Goal: Transaction & Acquisition: Book appointment/travel/reservation

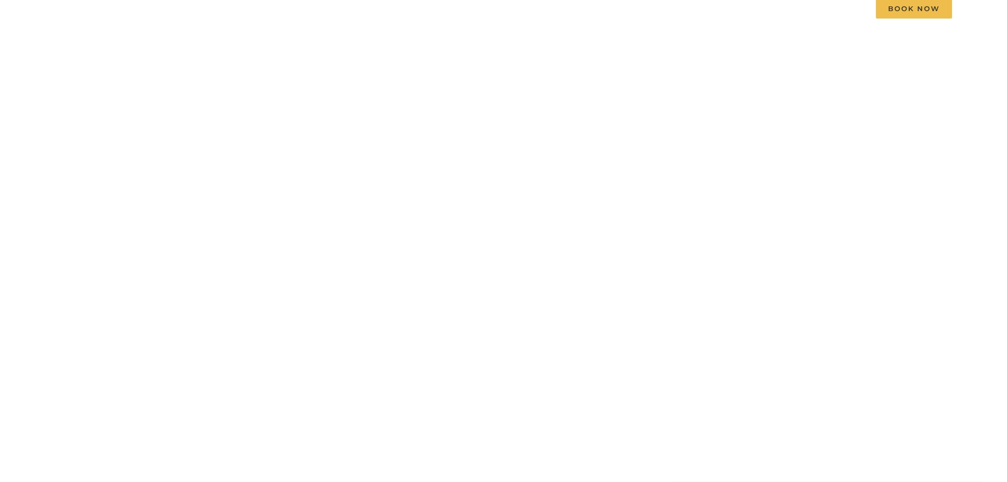
scroll to position [106, 0]
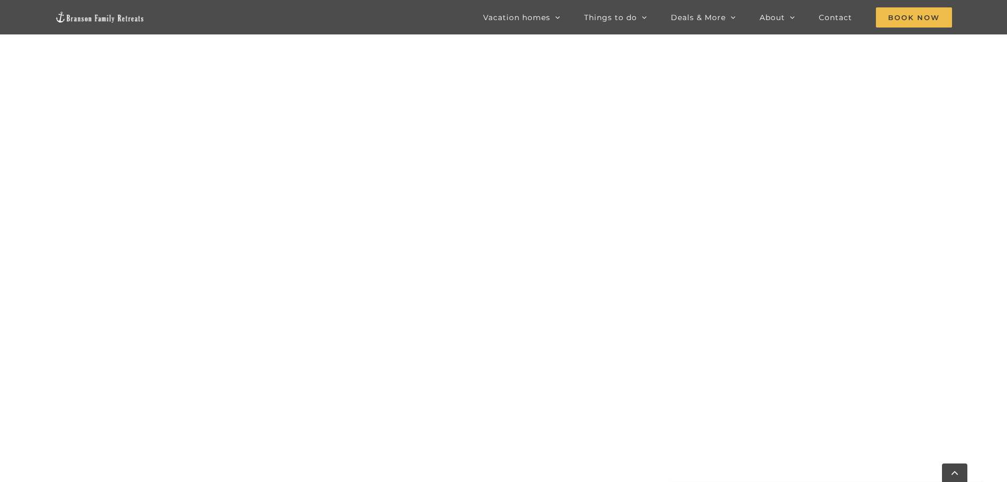
scroll to position [640, 0]
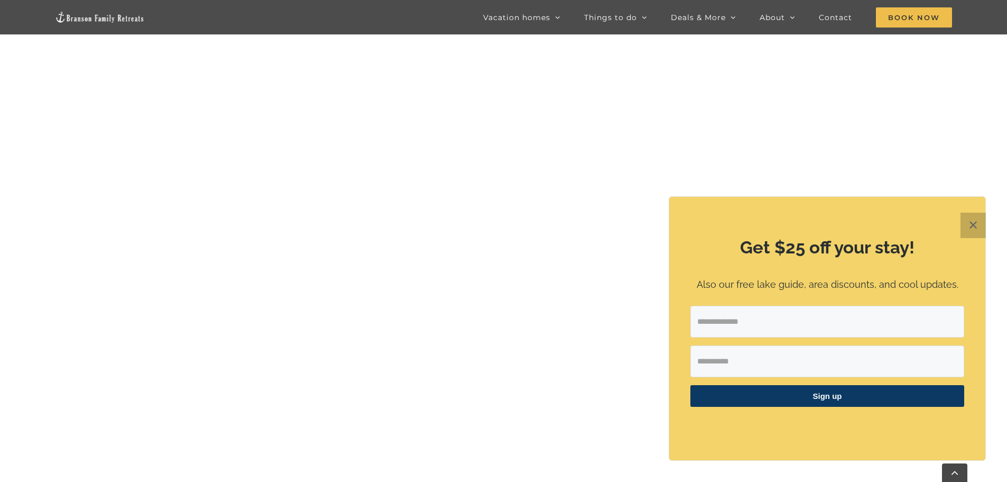
click at [976, 222] on button "✕" at bounding box center [973, 225] width 25 height 25
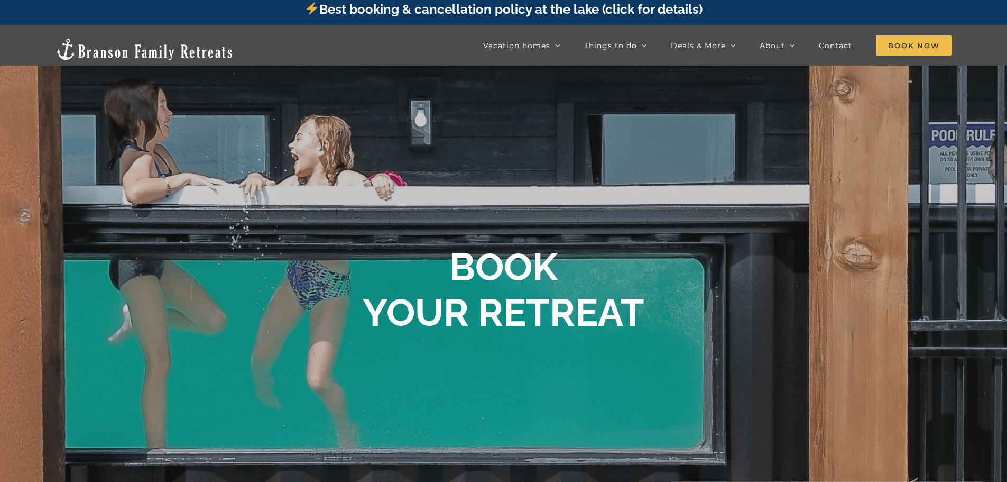
scroll to position [0, 0]
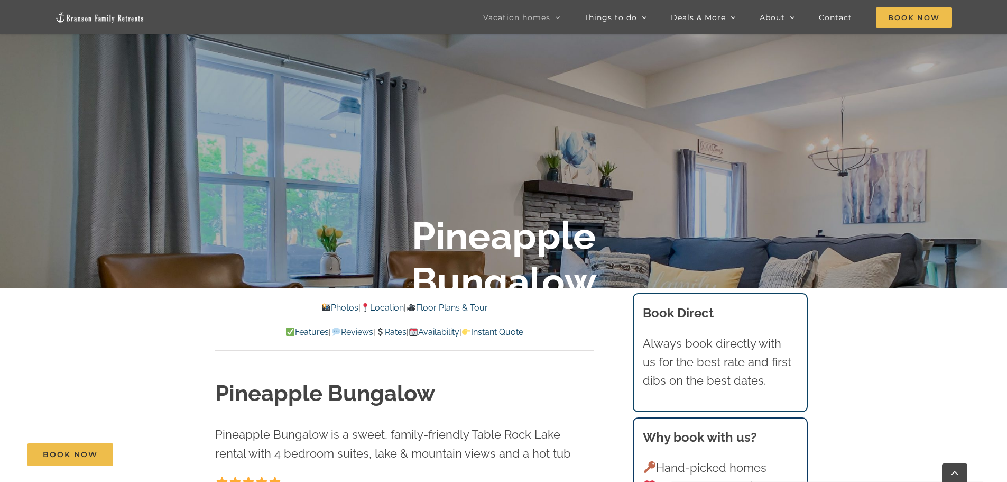
scroll to position [370, 0]
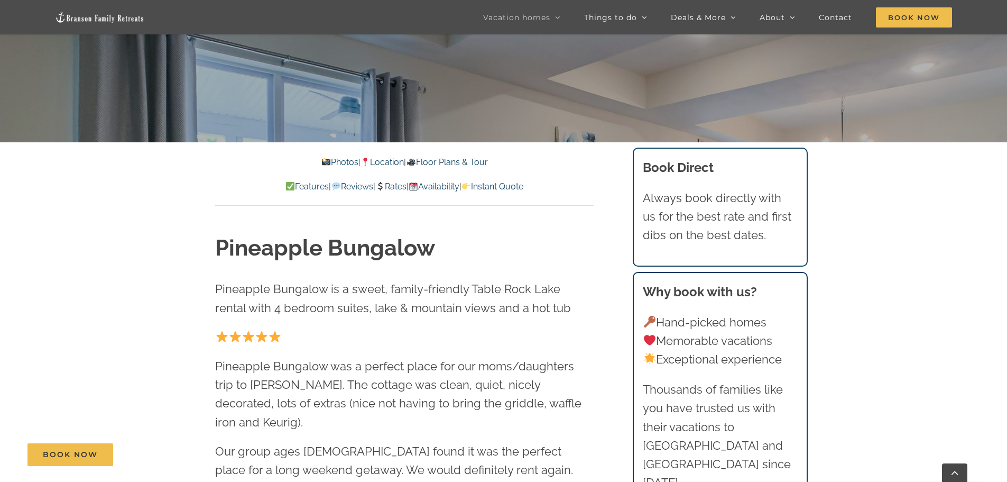
click at [395, 186] on link "Rates" at bounding box center [390, 186] width 31 height 10
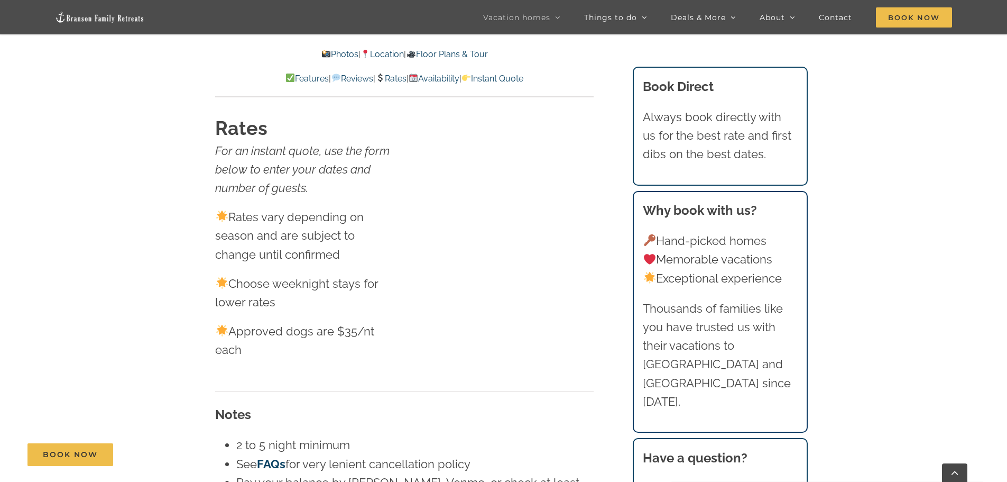
scroll to position [6092, 0]
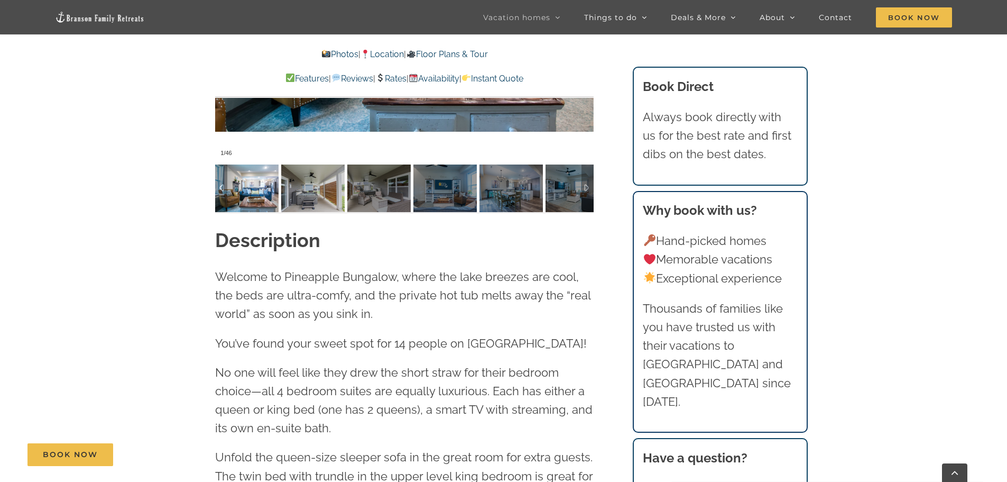
click at [284, 178] on img at bounding box center [312, 188] width 63 height 48
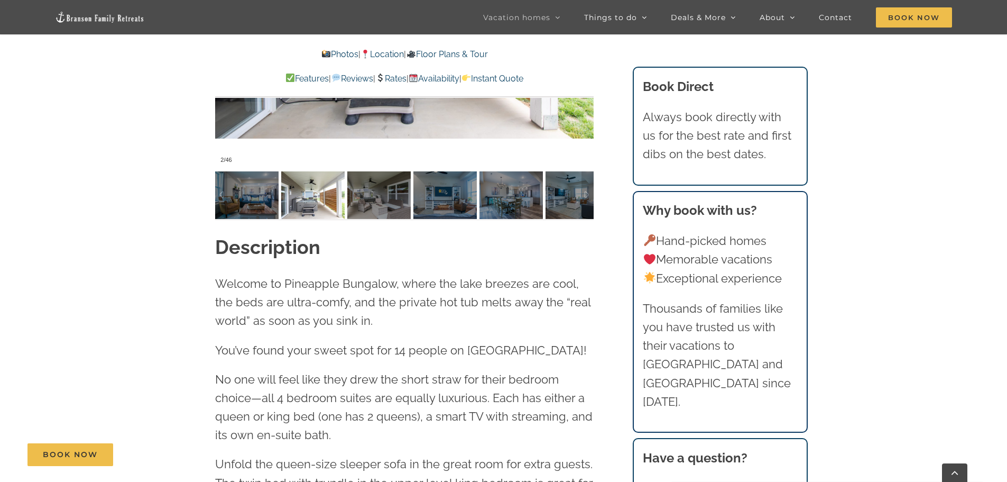
scroll to position [899, 0]
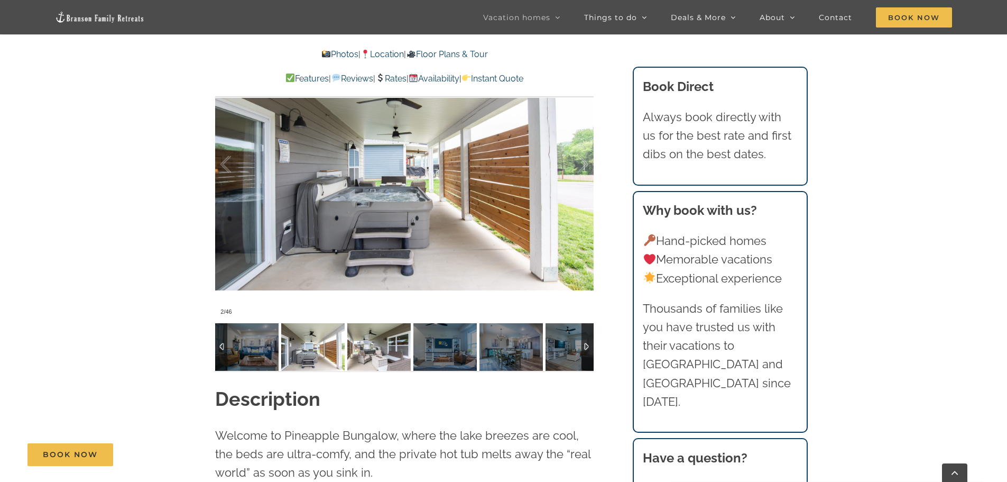
click at [389, 323] on img at bounding box center [378, 347] width 63 height 48
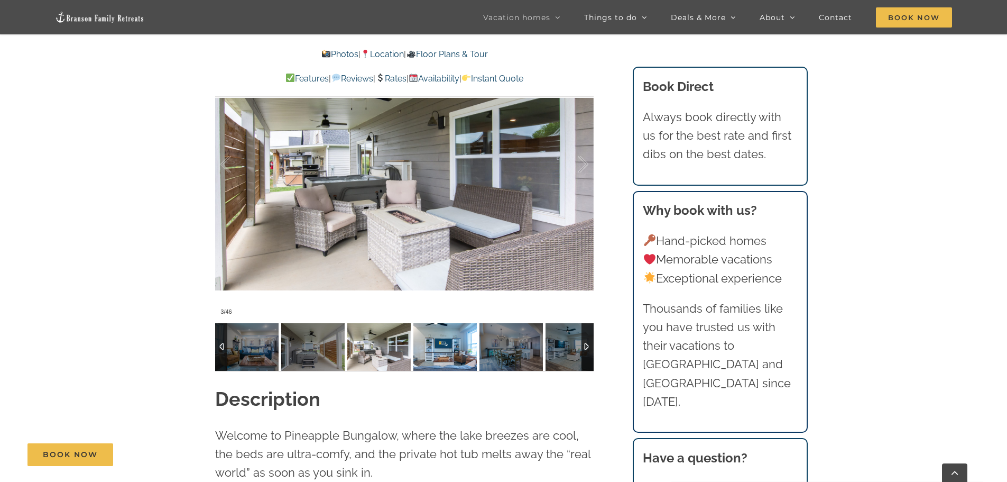
click at [442, 323] on img at bounding box center [444, 347] width 63 height 48
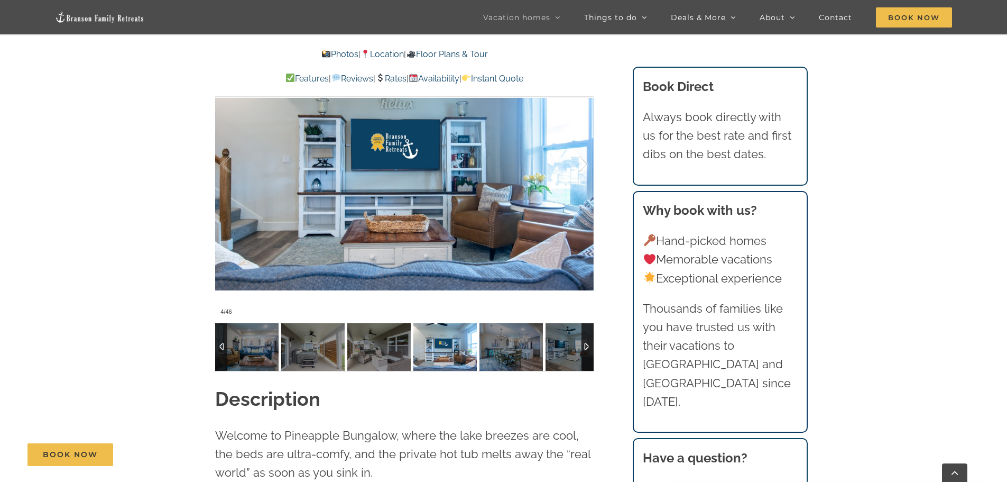
click at [481, 323] on img at bounding box center [510, 347] width 63 height 48
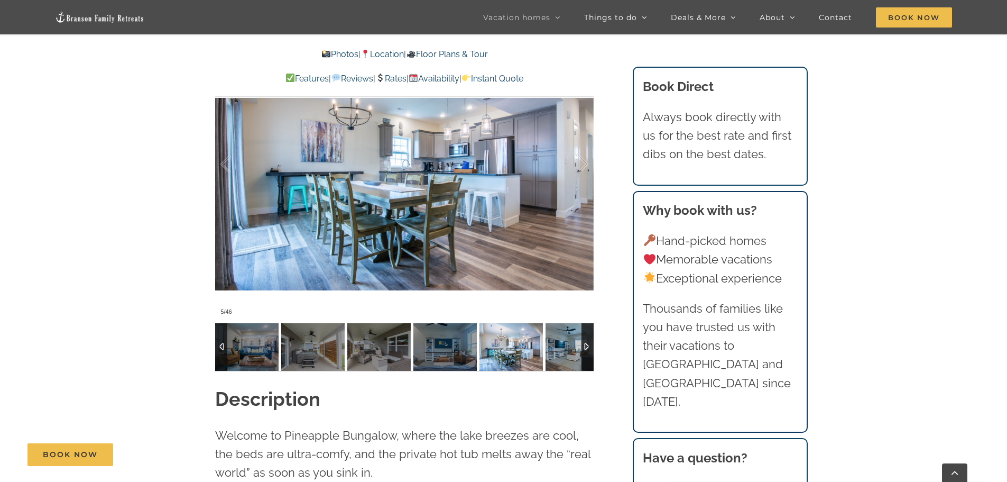
click at [547, 323] on img at bounding box center [577, 347] width 63 height 48
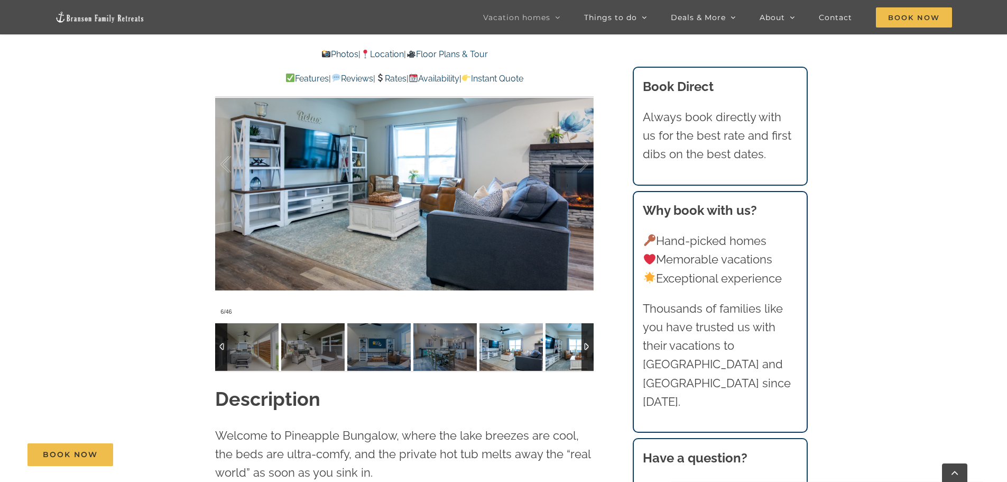
click at [552, 323] on img at bounding box center [577, 347] width 63 height 48
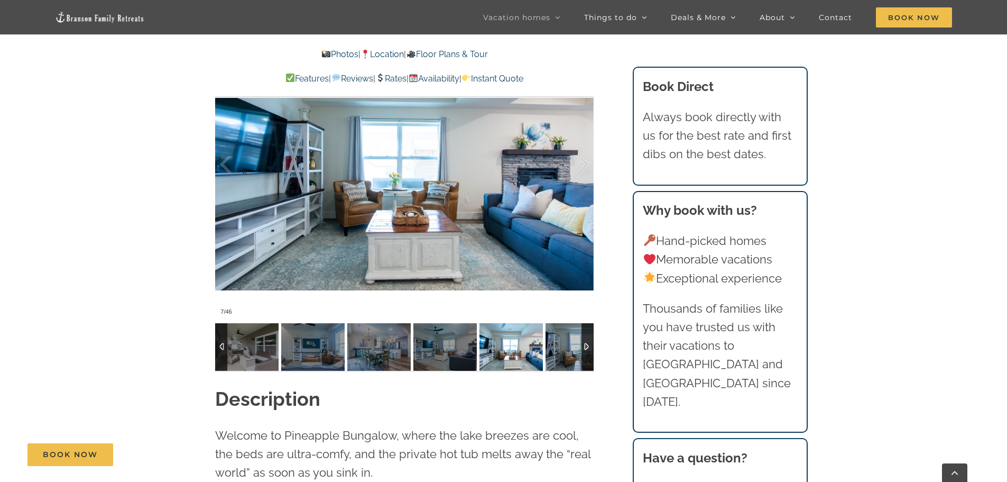
click at [591, 323] on div at bounding box center [588, 347] width 12 height 48
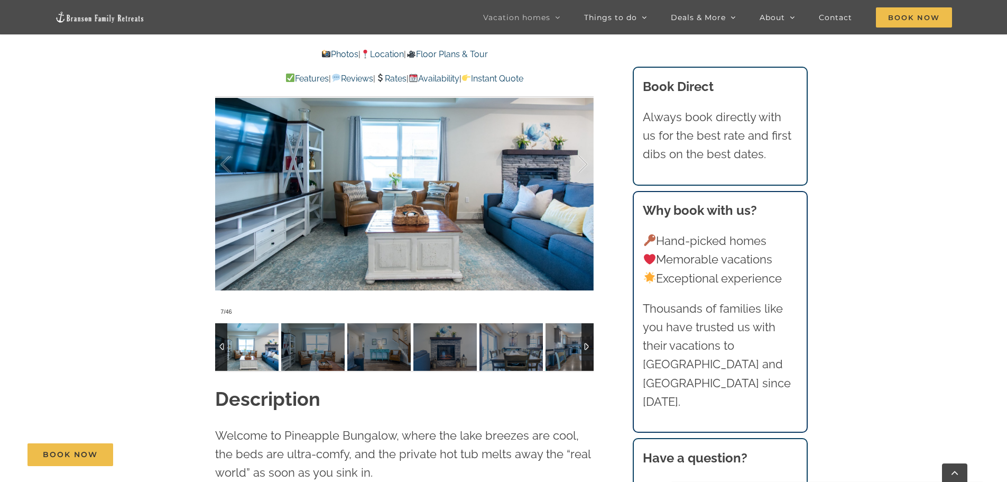
click at [586, 326] on div at bounding box center [588, 347] width 12 height 48
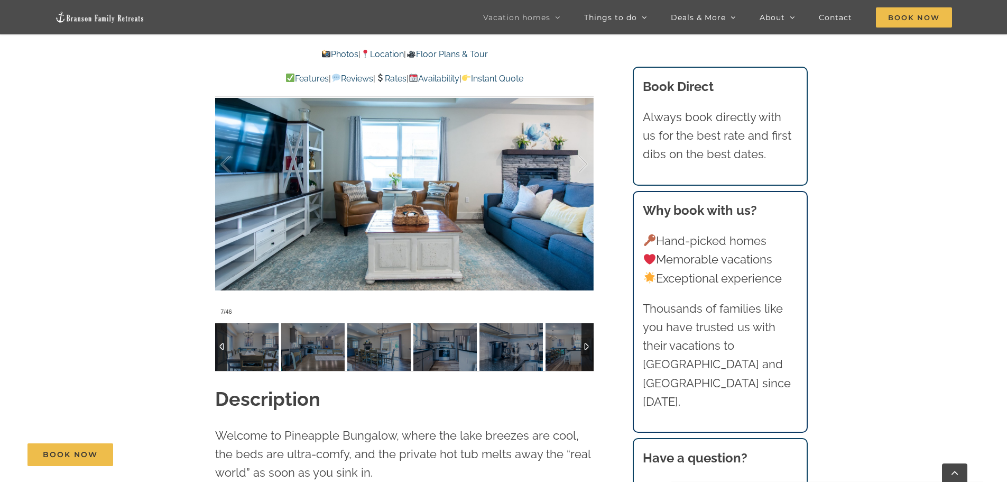
click at [586, 326] on div at bounding box center [588, 347] width 12 height 48
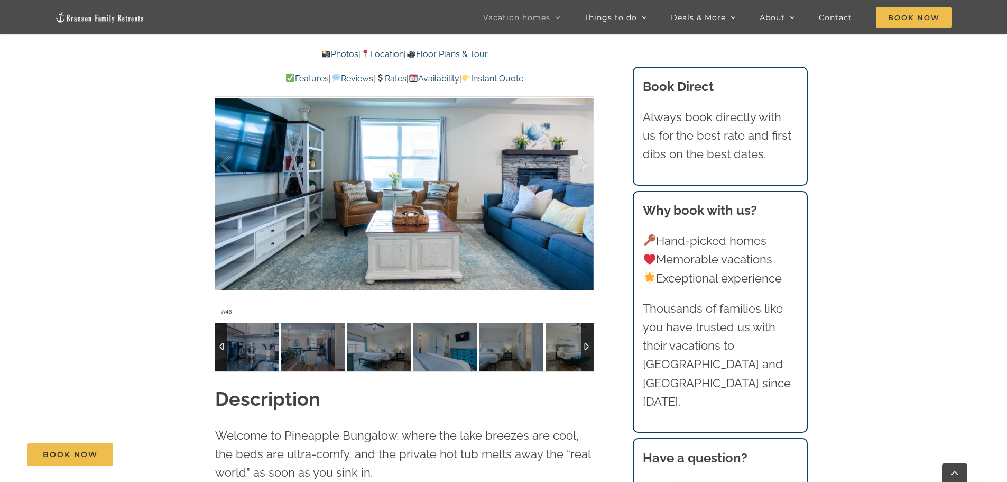
click at [586, 326] on div at bounding box center [588, 347] width 12 height 48
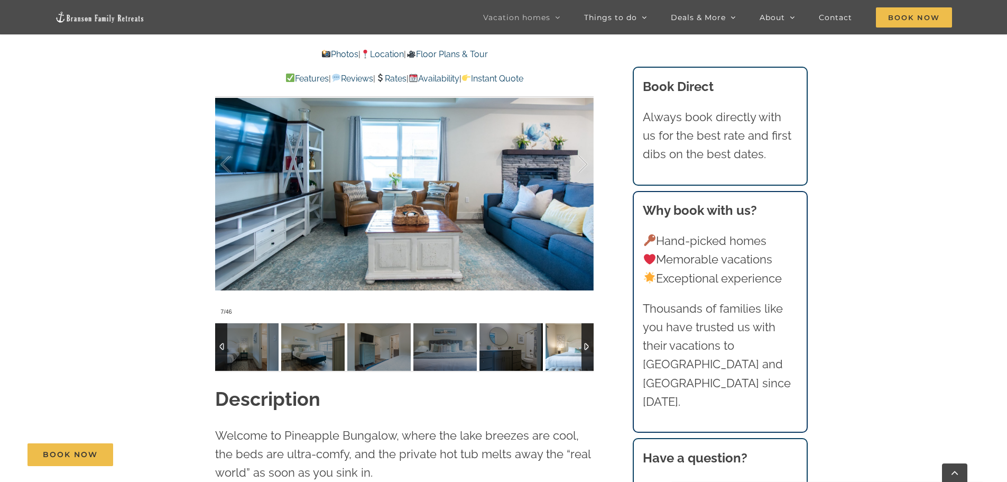
click at [571, 328] on img at bounding box center [577, 347] width 63 height 48
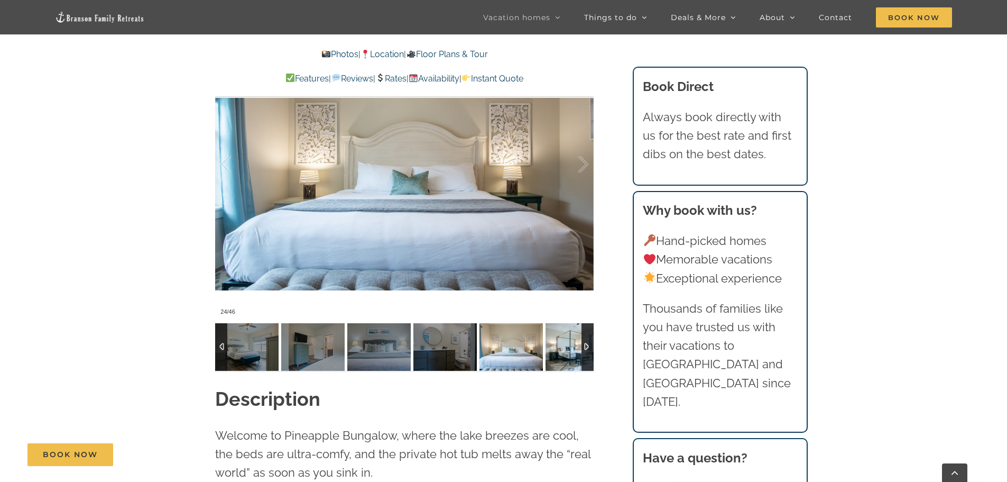
click at [580, 327] on img at bounding box center [577, 347] width 63 height 48
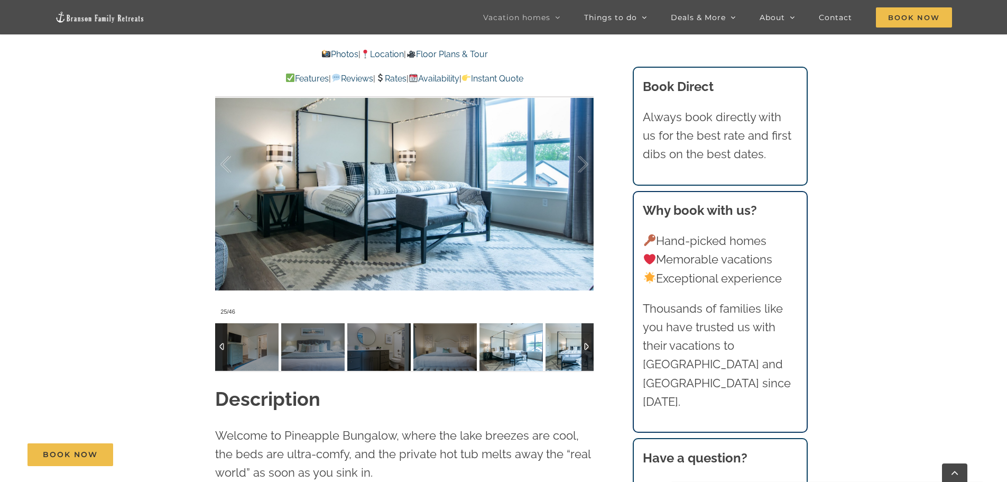
click at [580, 327] on img at bounding box center [577, 347] width 63 height 48
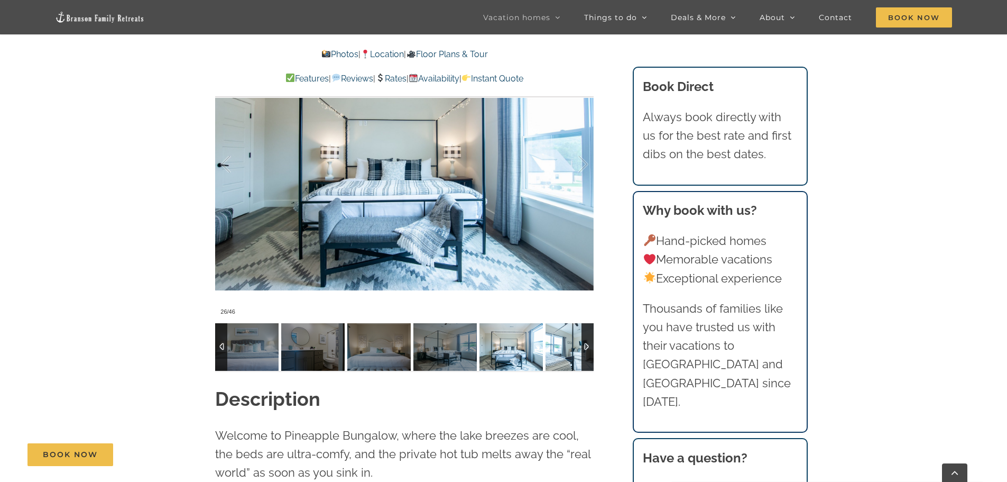
click at [580, 327] on img at bounding box center [577, 347] width 63 height 48
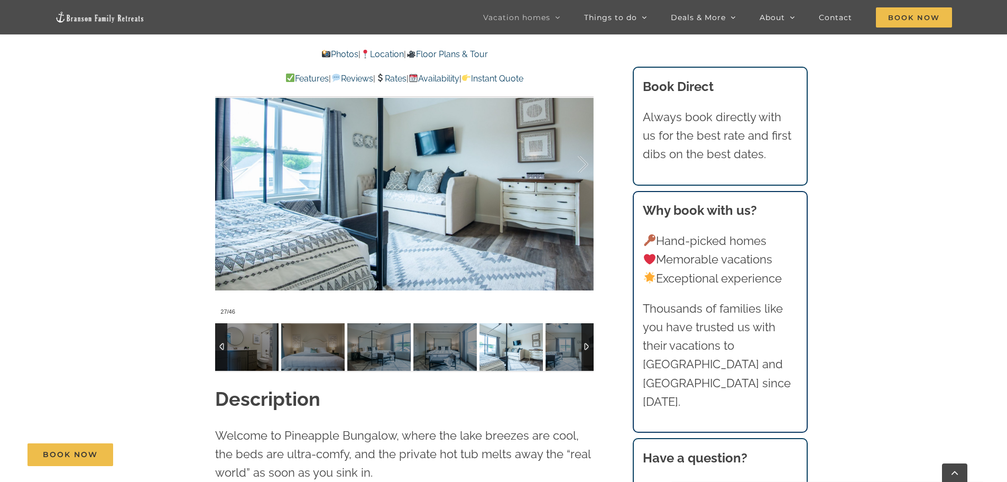
click at [580, 327] on img at bounding box center [577, 347] width 63 height 48
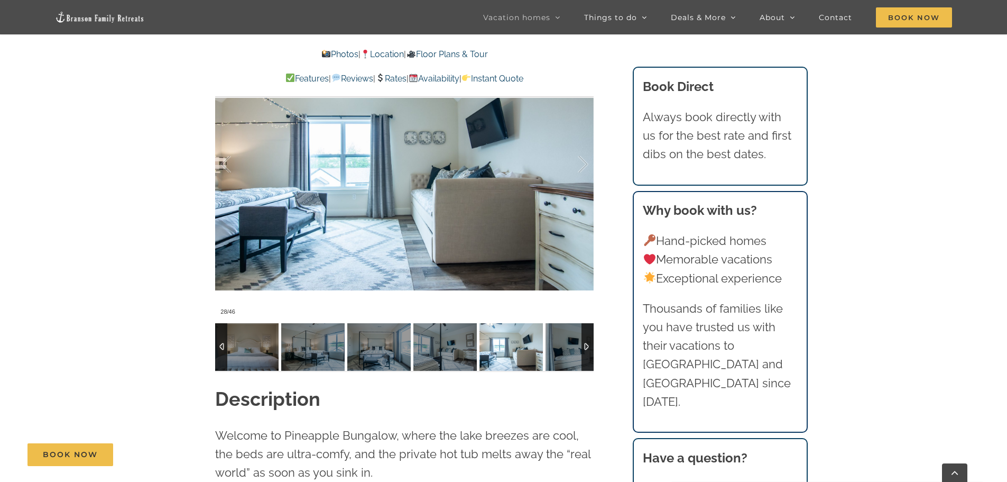
click at [580, 327] on div at bounding box center [215, 347] width 3040 height 48
click at [580, 327] on img at bounding box center [577, 347] width 63 height 48
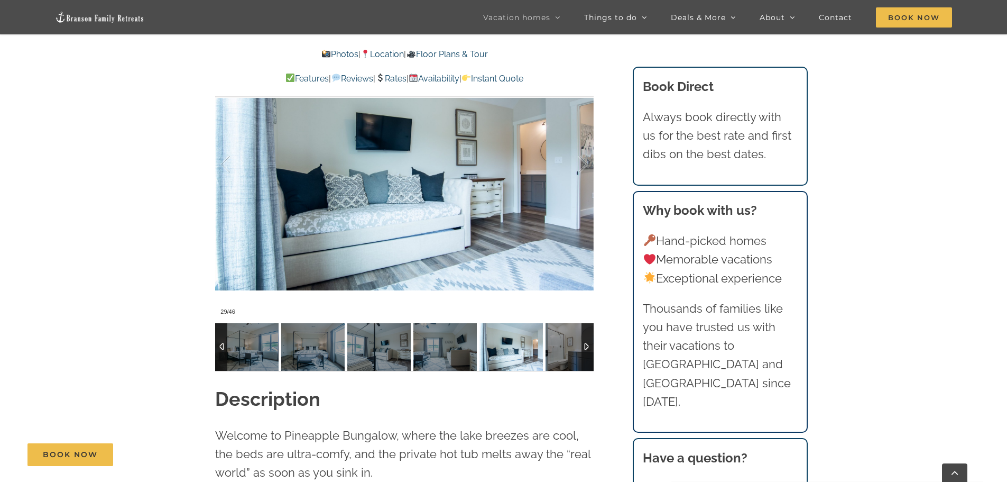
click at [580, 327] on div at bounding box center [149, 347] width 3040 height 48
click at [580, 327] on img at bounding box center [577, 347] width 63 height 48
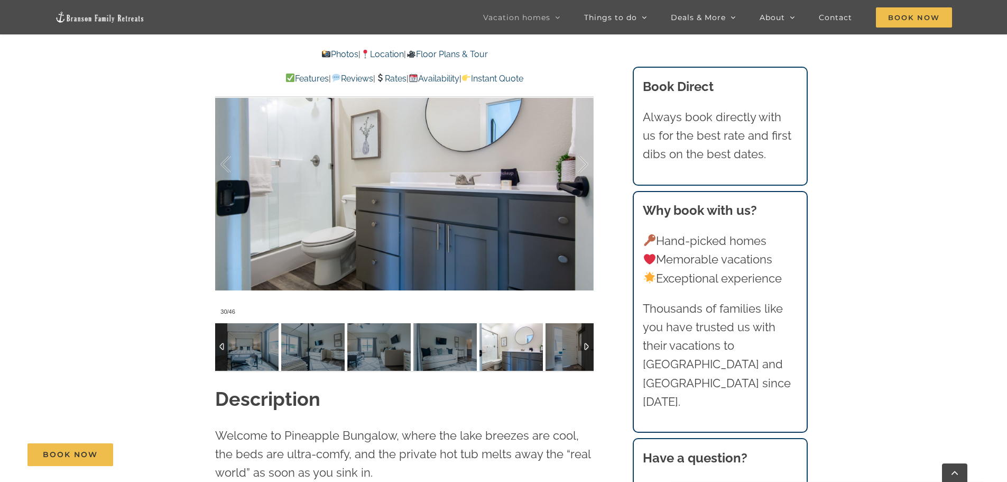
click at [580, 327] on div at bounding box center [83, 347] width 3040 height 48
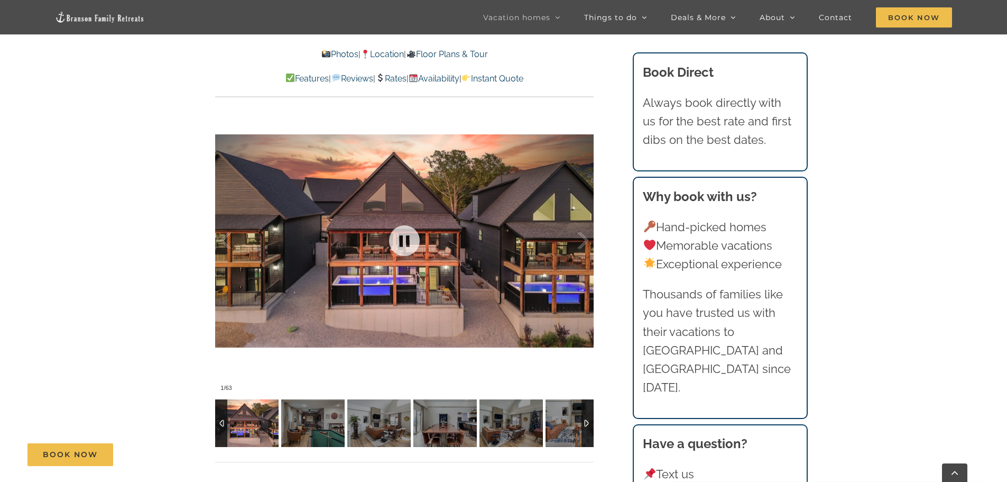
scroll to position [846, 0]
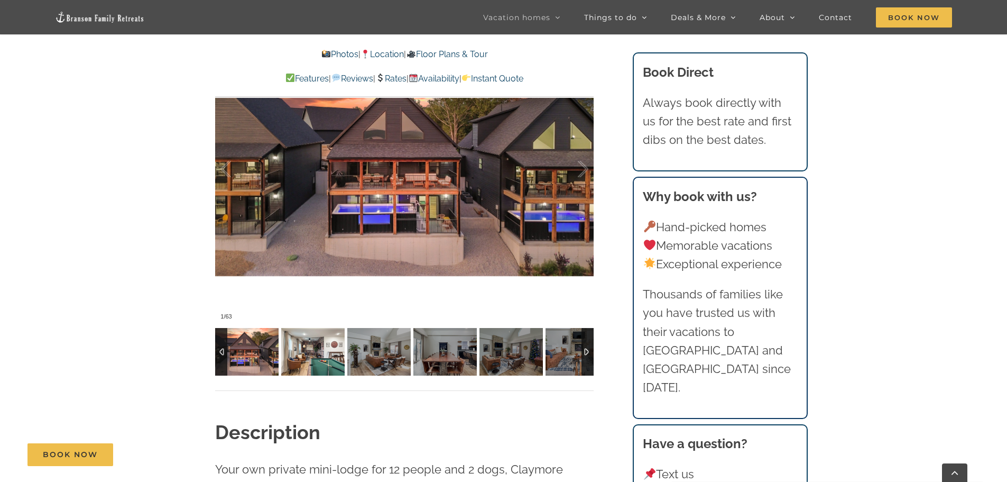
click at [319, 355] on img at bounding box center [312, 352] width 63 height 48
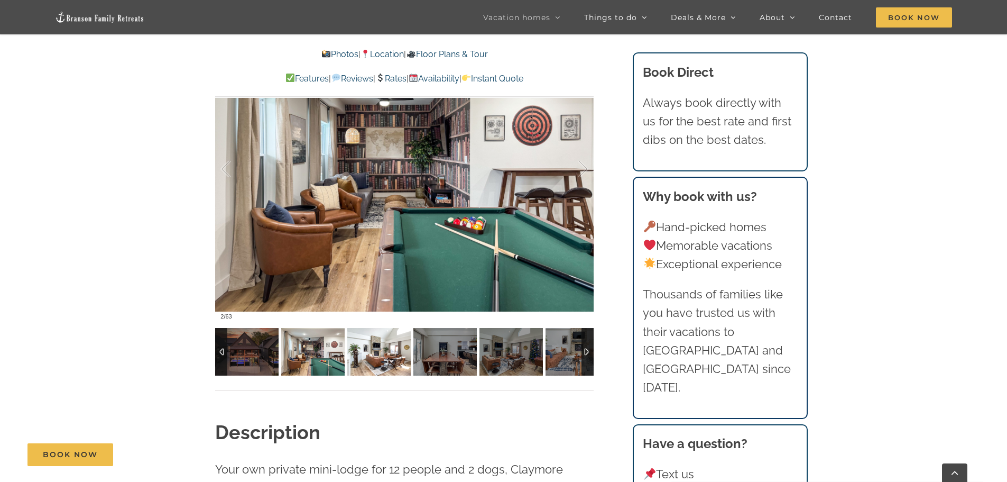
click at [371, 357] on img at bounding box center [378, 352] width 63 height 48
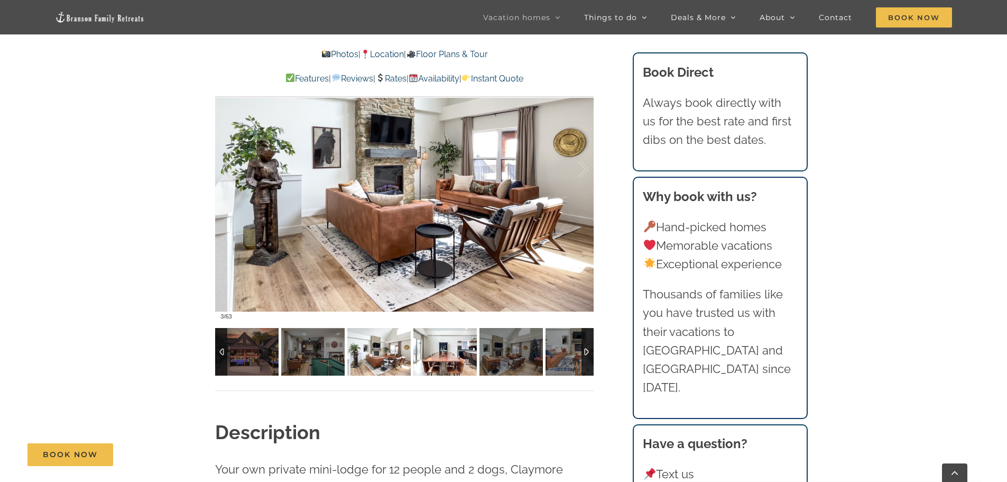
click at [442, 356] on img at bounding box center [444, 352] width 63 height 48
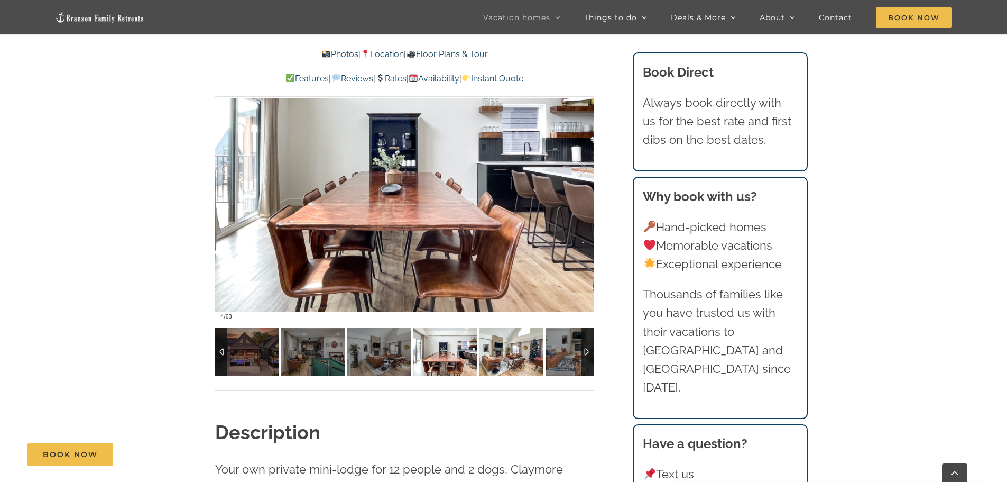
click at [510, 356] on img at bounding box center [510, 352] width 63 height 48
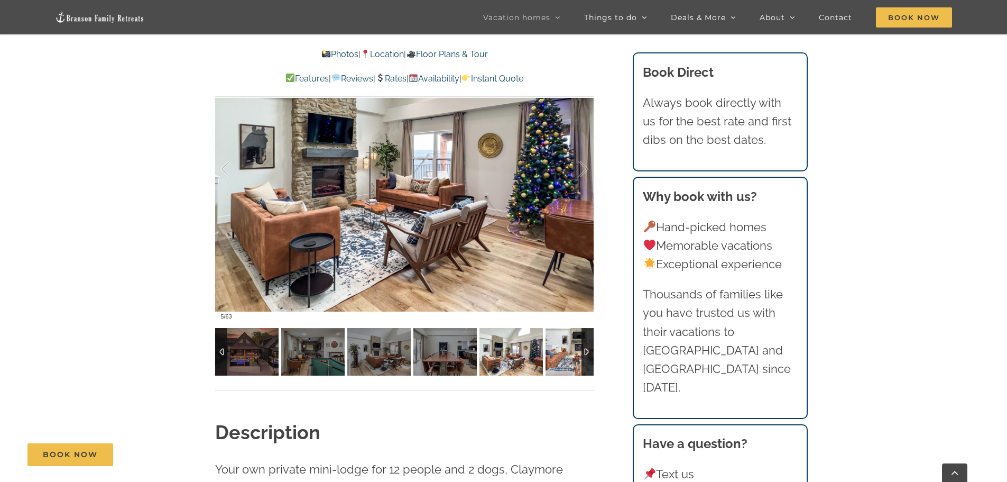
click at [583, 352] on div at bounding box center [588, 352] width 12 height 48
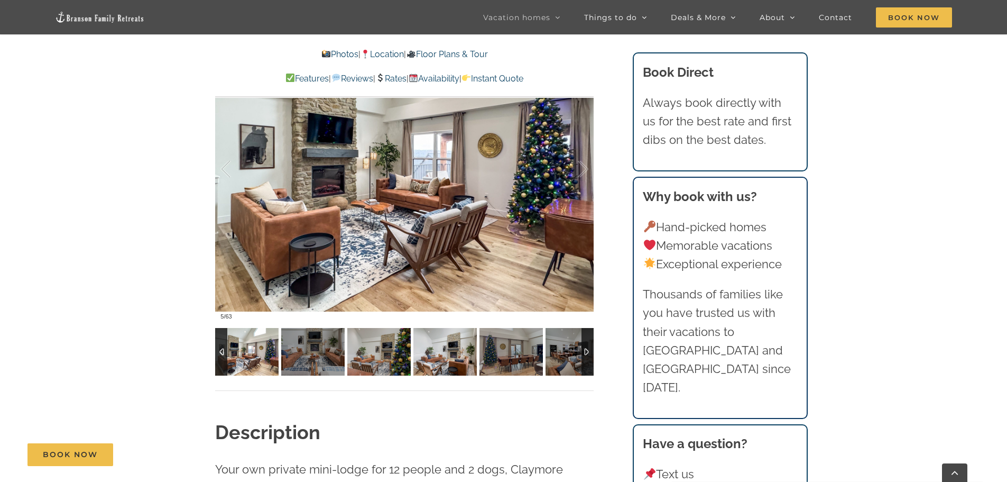
click at [400, 349] on img at bounding box center [378, 352] width 63 height 48
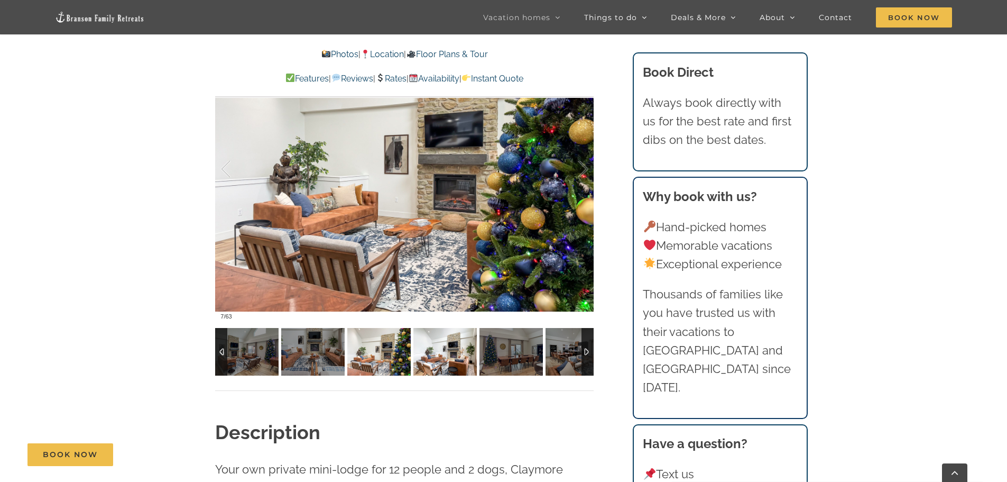
click at [446, 352] on img at bounding box center [444, 352] width 63 height 48
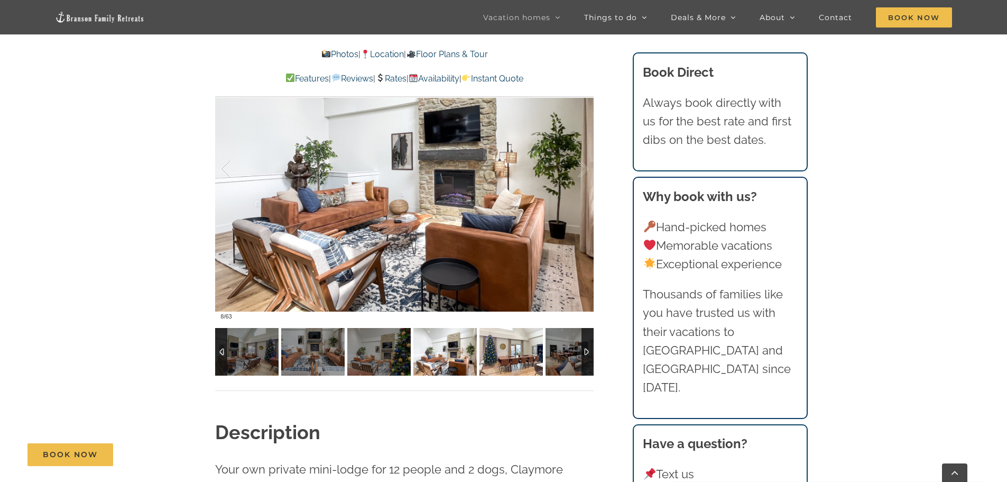
click at [502, 355] on img at bounding box center [510, 352] width 63 height 48
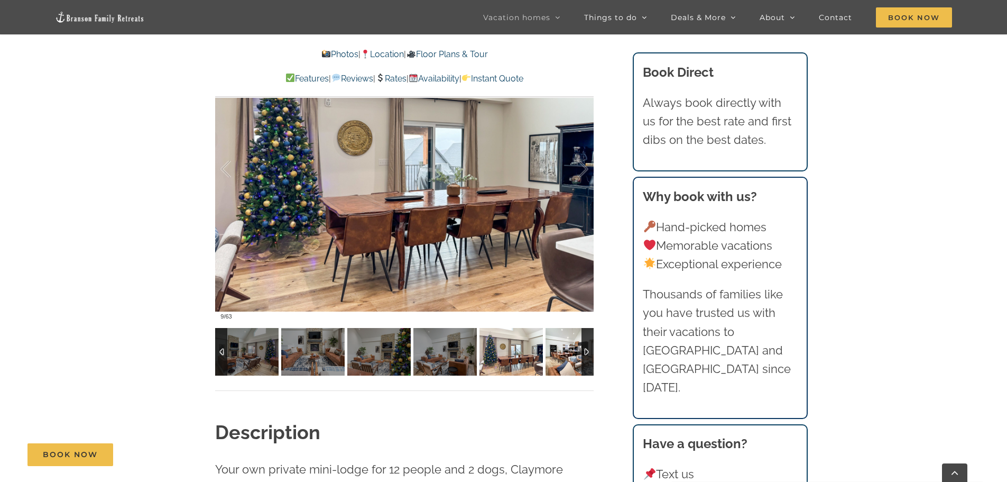
click at [555, 359] on img at bounding box center [577, 352] width 63 height 48
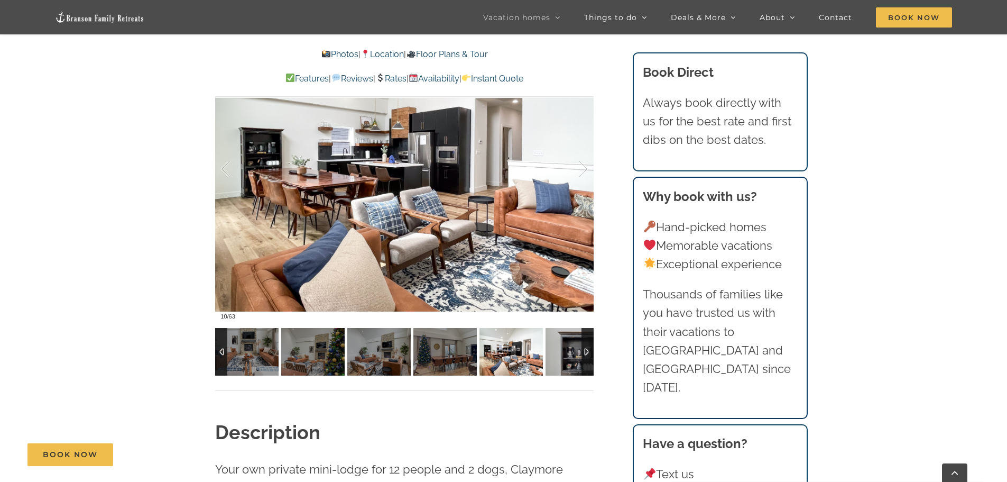
click at [584, 355] on div at bounding box center [588, 352] width 12 height 48
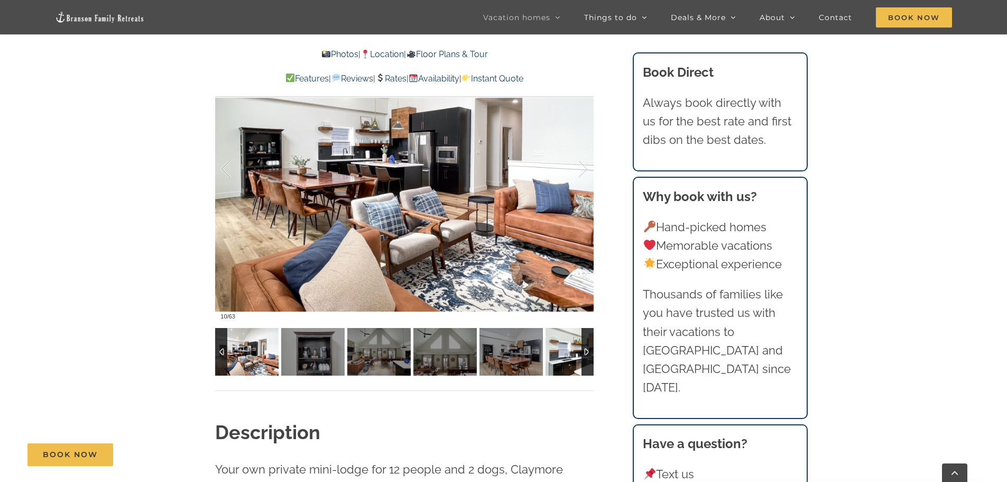
click at [530, 348] on img at bounding box center [510, 352] width 63 height 48
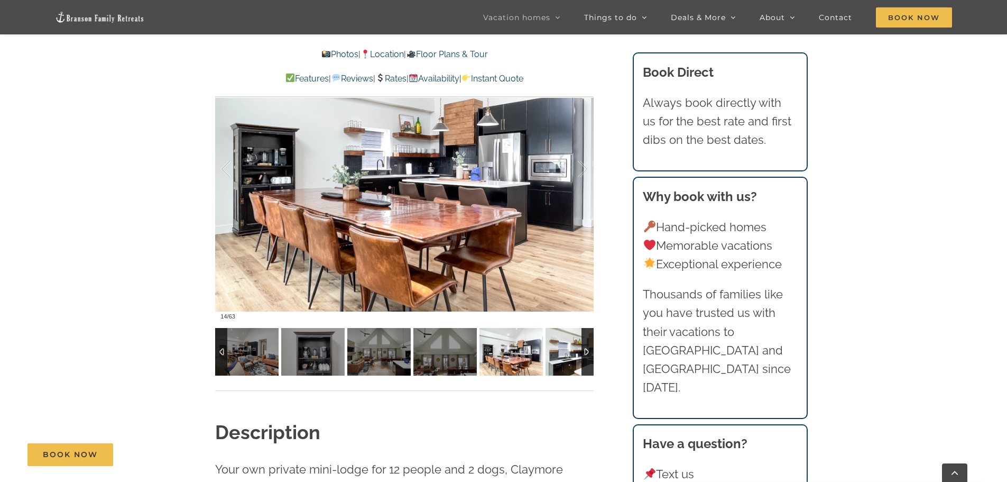
click at [554, 348] on img at bounding box center [577, 352] width 63 height 48
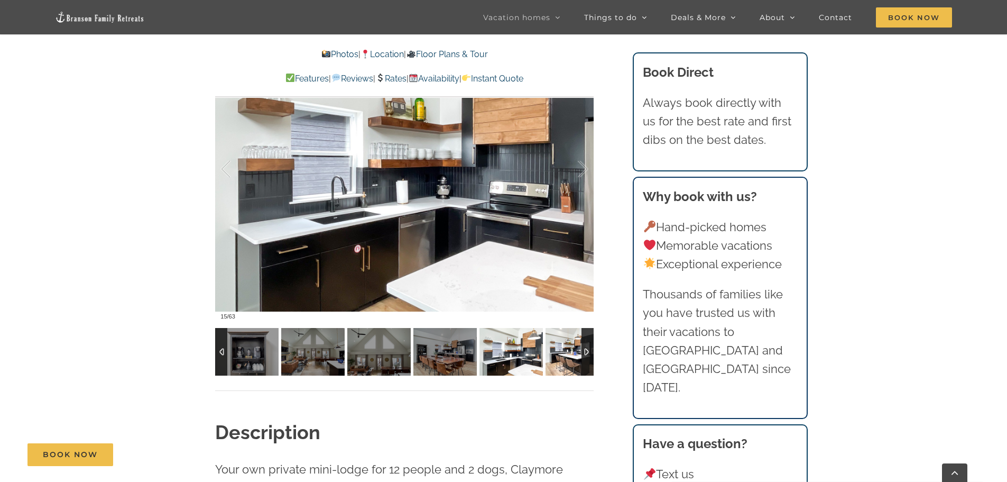
click at [566, 348] on img at bounding box center [577, 352] width 63 height 48
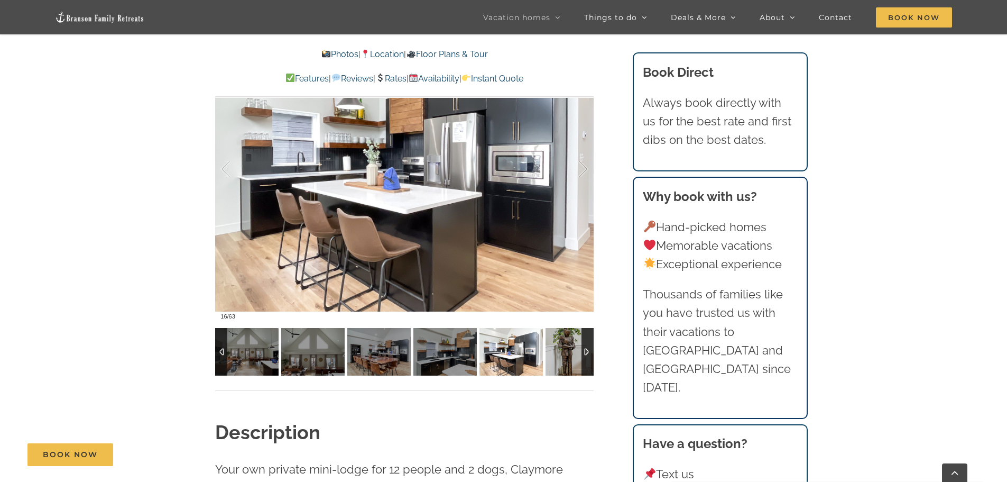
click at [589, 352] on div at bounding box center [588, 352] width 12 height 48
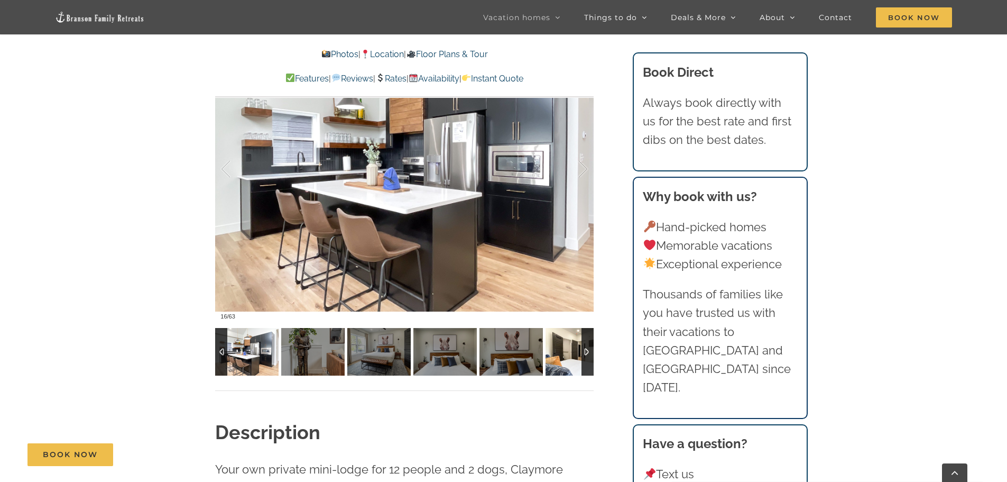
click at [574, 352] on img at bounding box center [577, 352] width 63 height 48
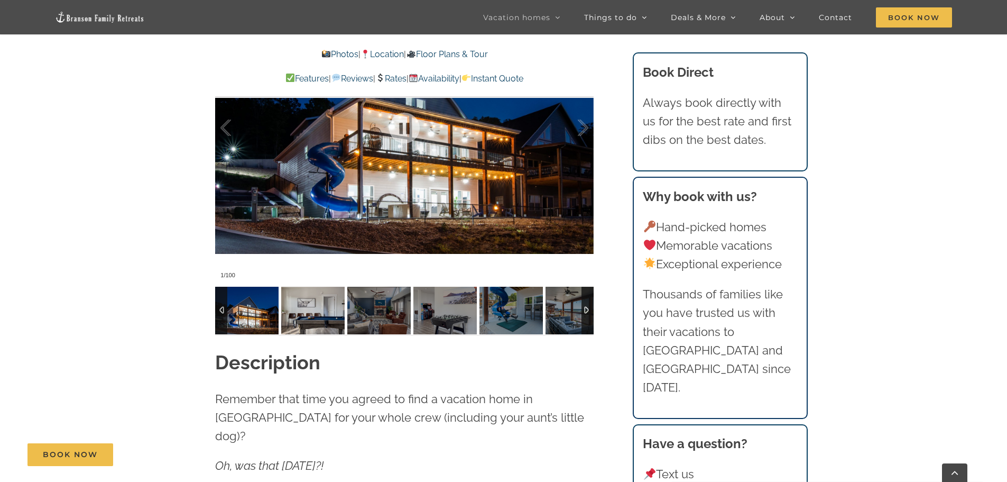
scroll to position [952, 0]
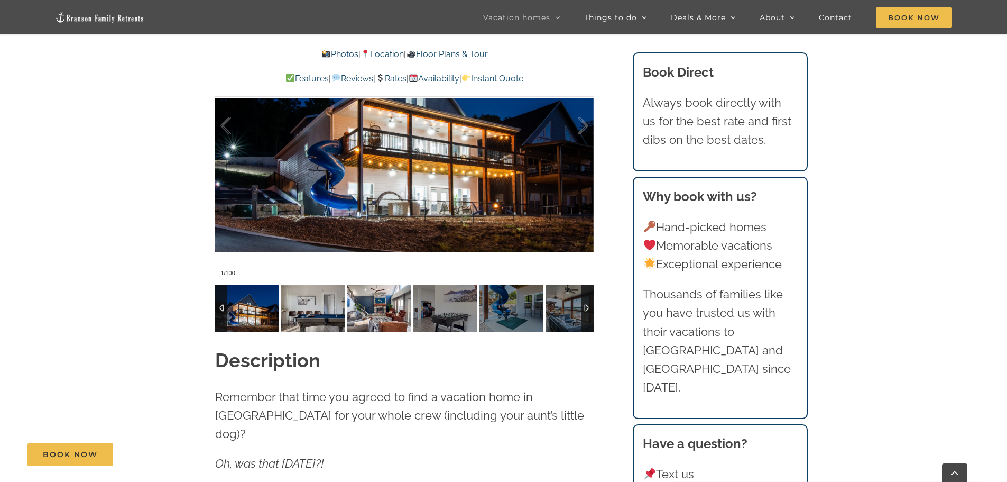
click at [355, 319] on img at bounding box center [378, 308] width 63 height 48
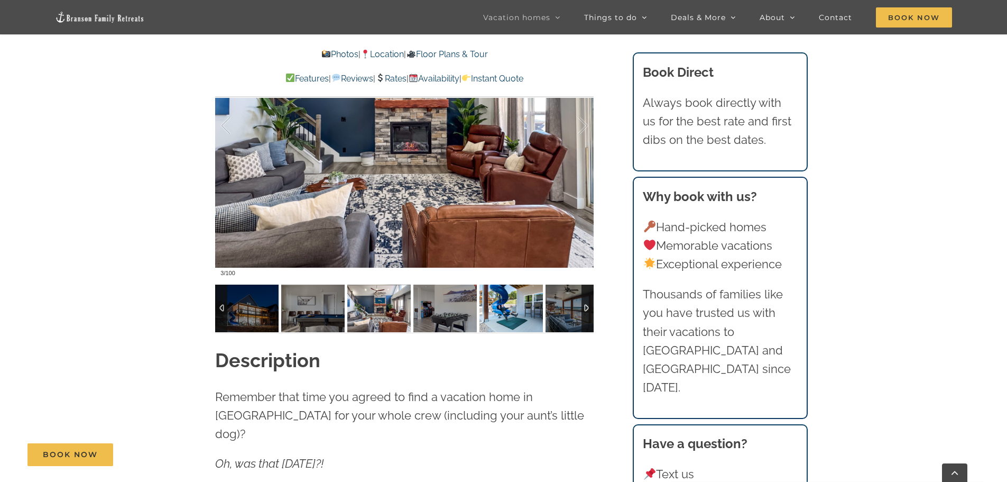
click at [511, 312] on img at bounding box center [510, 308] width 63 height 48
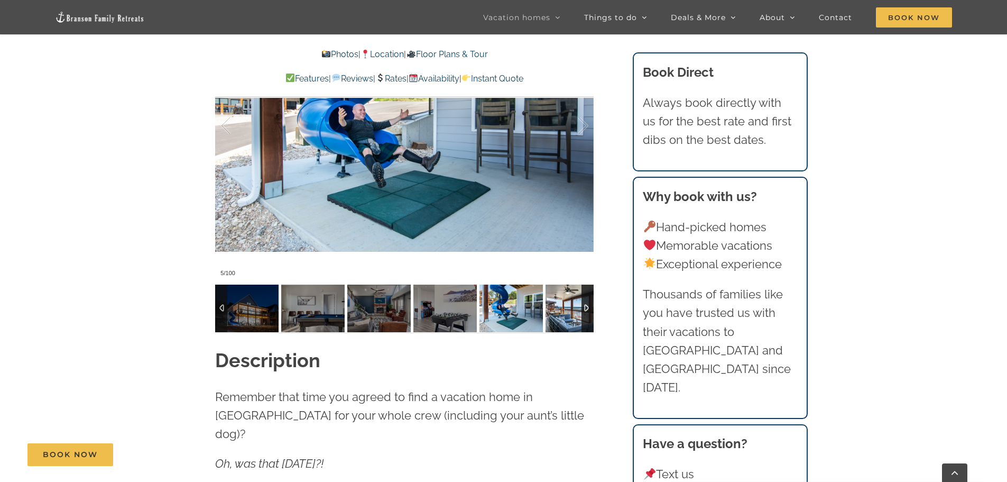
click at [561, 310] on img at bounding box center [577, 308] width 63 height 48
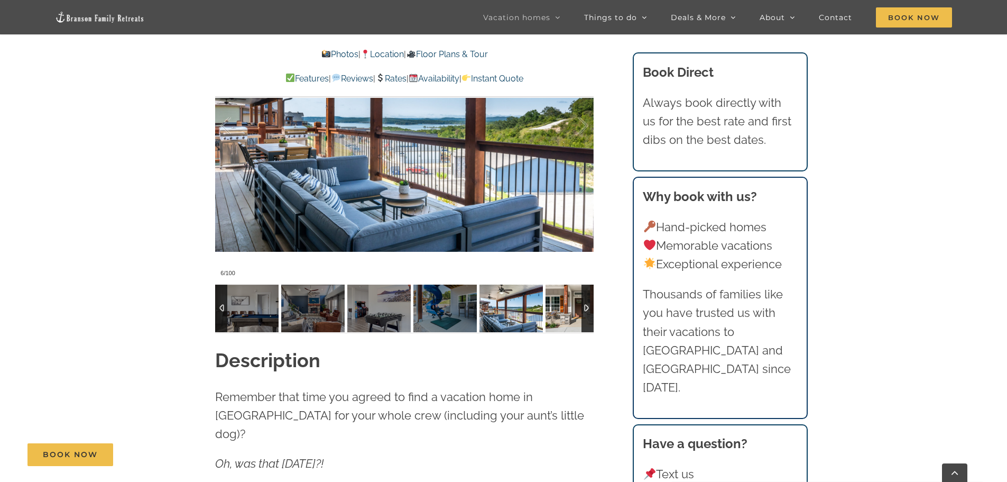
click at [561, 310] on img at bounding box center [577, 308] width 63 height 48
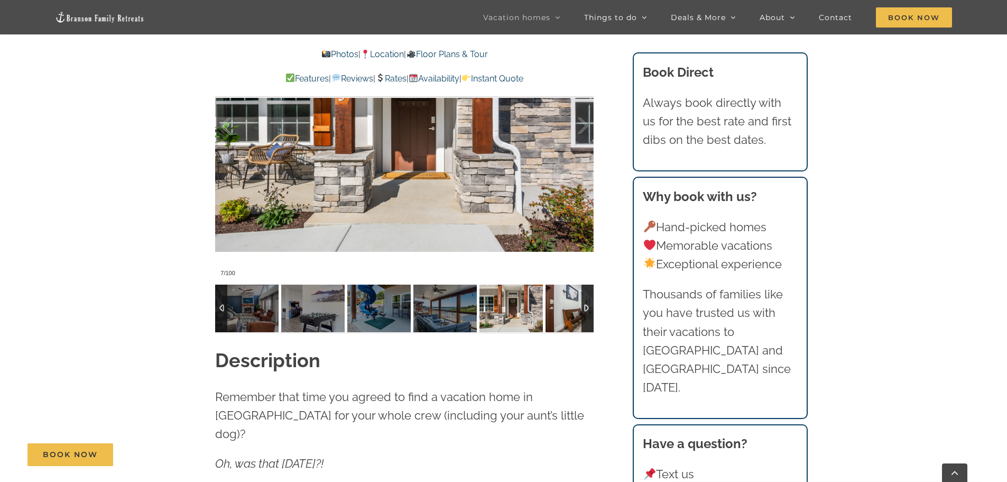
click at [561, 309] on img at bounding box center [577, 308] width 63 height 48
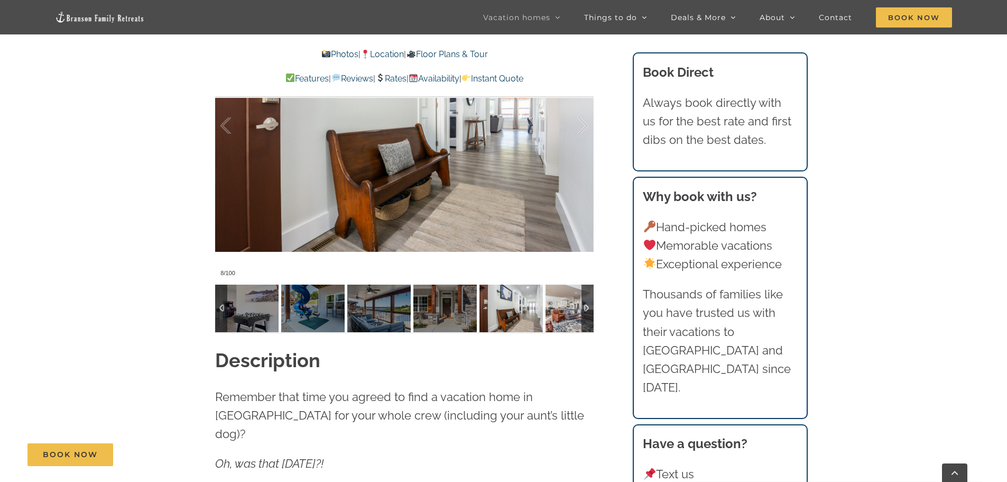
click at [555, 283] on div "8 / 100 008b-Skye-Retreat-Branson-Family-Retreats-Table-[GEOGRAPHIC_DATA]-Lake-…" at bounding box center [404, 151] width 379 height 362
click at [557, 299] on img at bounding box center [577, 308] width 63 height 48
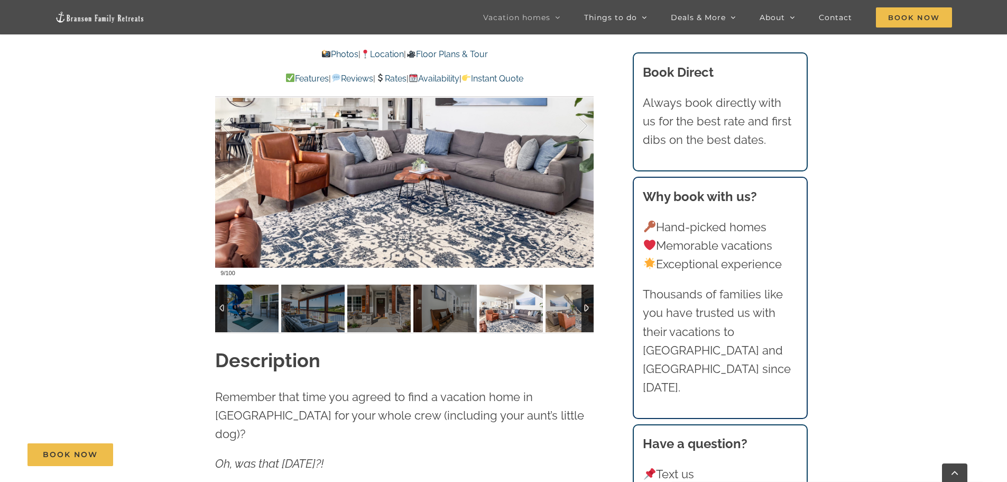
click at [520, 306] on img at bounding box center [510, 308] width 63 height 48
click at [551, 306] on img at bounding box center [577, 308] width 63 height 48
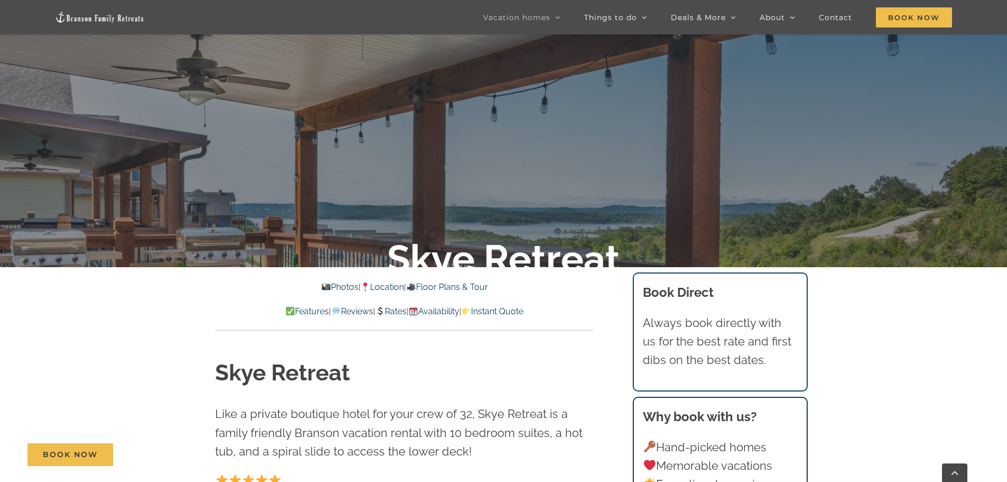
scroll to position [159, 0]
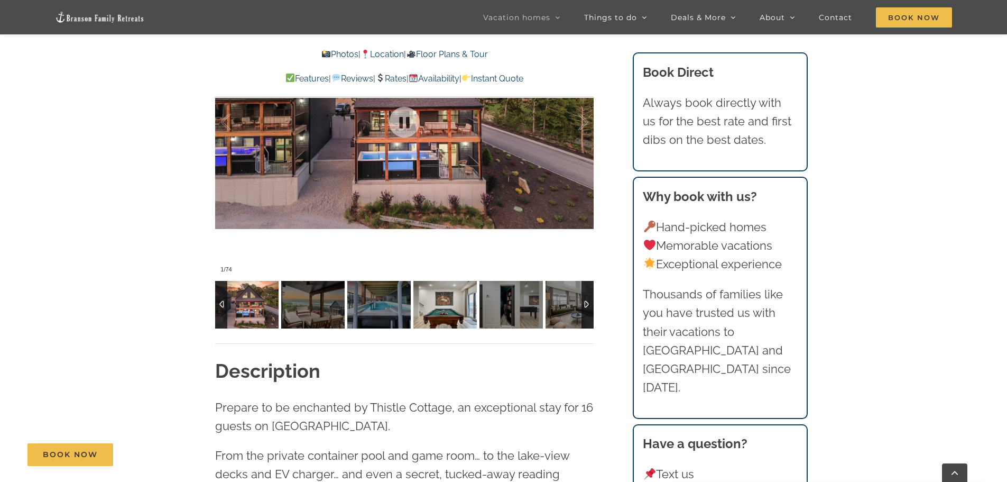
scroll to position [1004, 0]
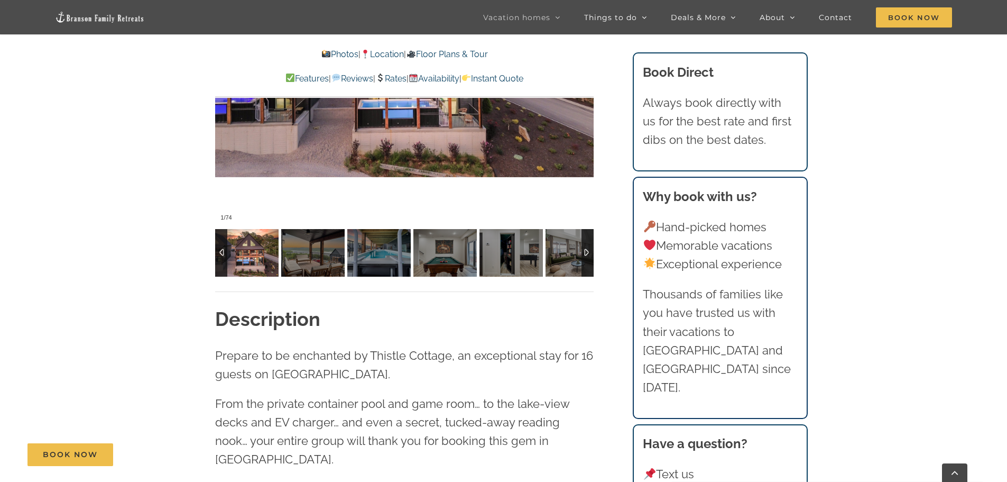
click at [590, 260] on div at bounding box center [588, 253] width 12 height 48
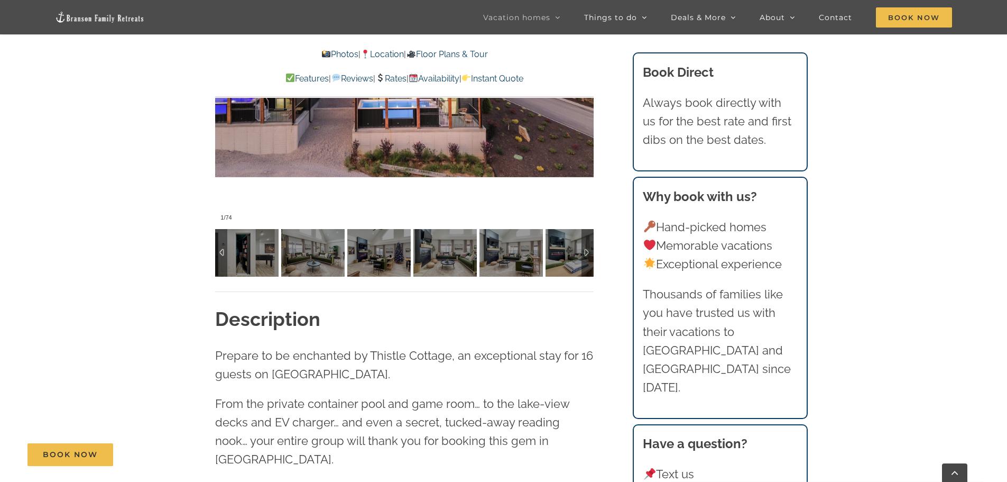
click at [219, 250] on div at bounding box center [221, 253] width 12 height 48
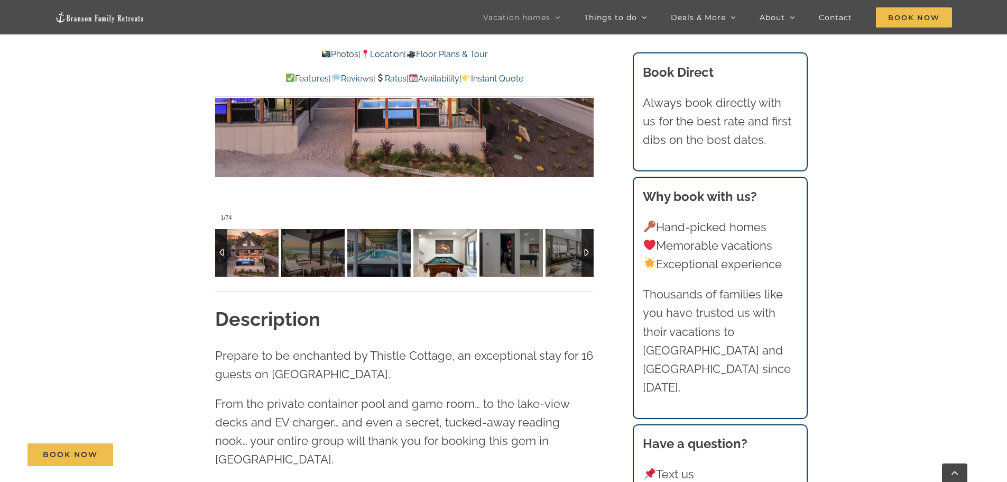
click at [443, 263] on img at bounding box center [444, 253] width 63 height 48
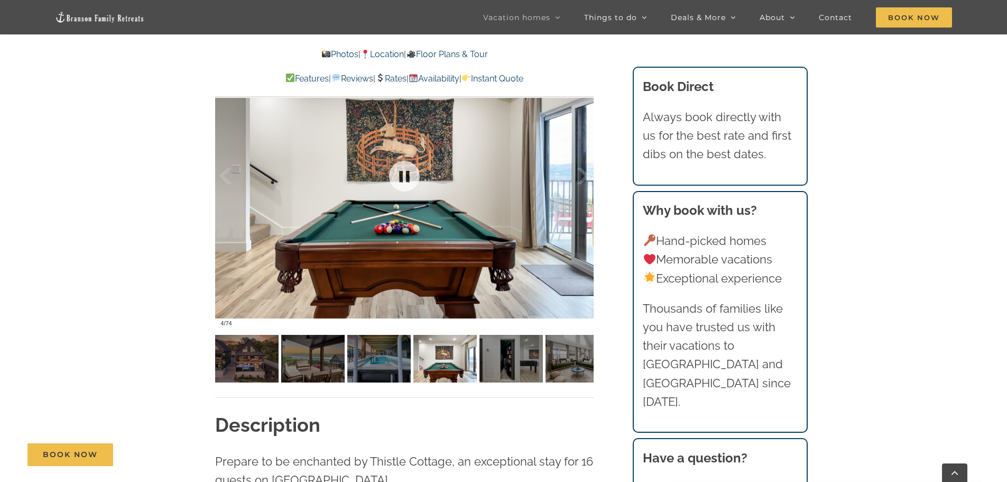
scroll to position [740, 0]
